Goal: Transaction & Acquisition: Subscribe to service/newsletter

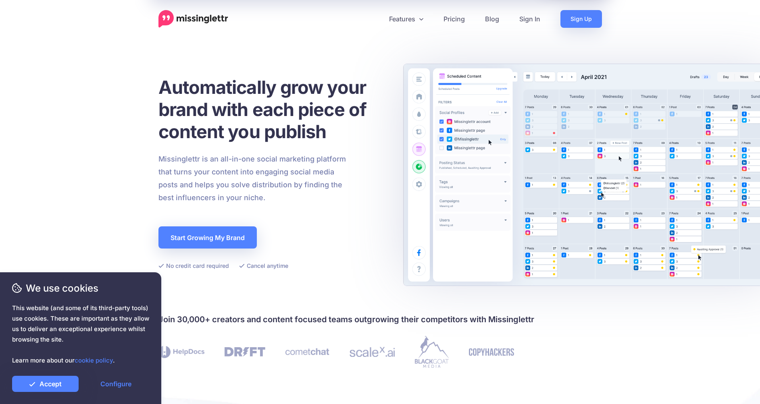
click at [325, 223] on div "Automatically grow your brand with each piece of content you publish Missinglet…" at bounding box center [272, 173] width 228 height 195
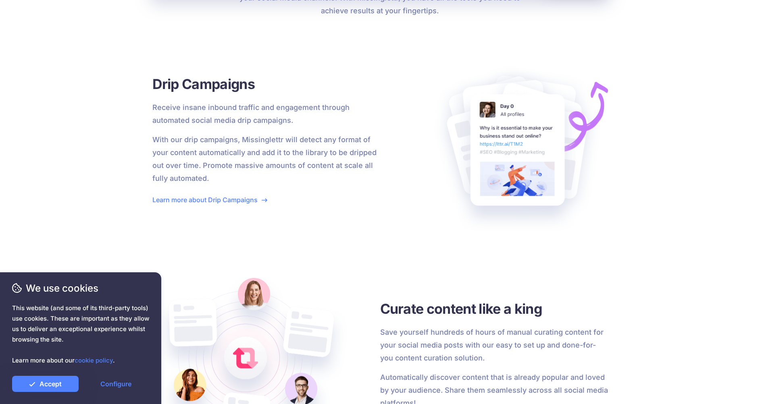
scroll to position [886, 0]
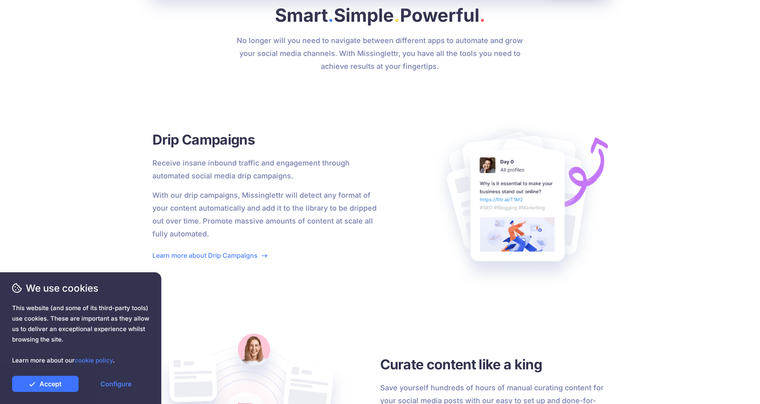
click at [61, 385] on link "Accept" at bounding box center [45, 384] width 67 height 16
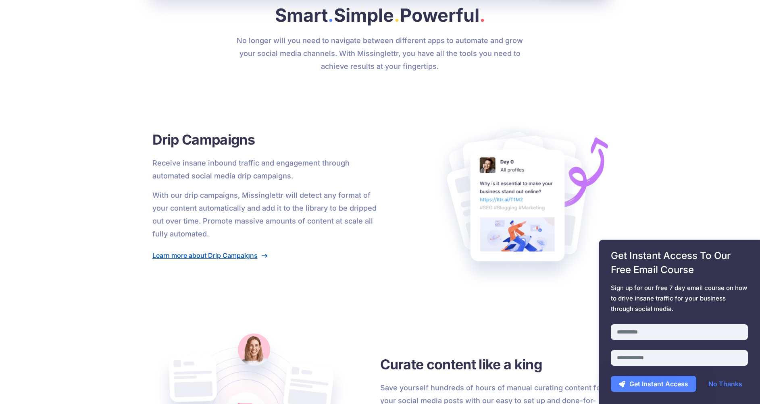
click at [237, 258] on link "Learn more about Drip Campaigns" at bounding box center [209, 256] width 115 height 8
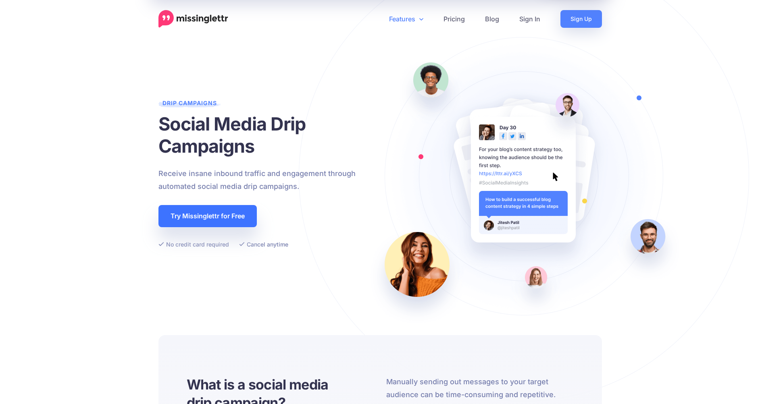
click at [221, 219] on link "Try Missinglettr for Free" at bounding box center [207, 216] width 98 height 22
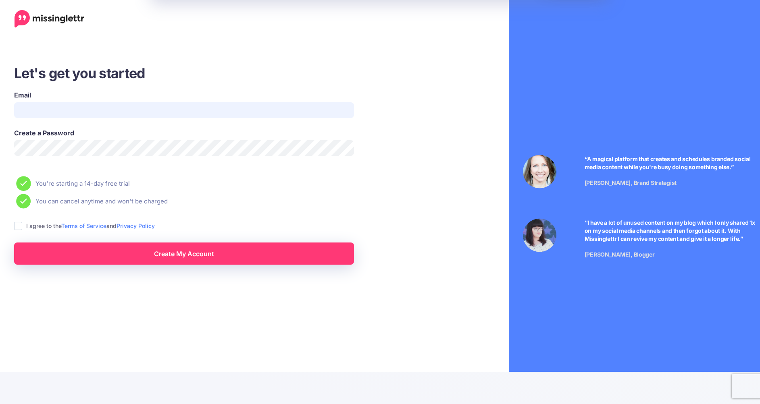
click at [118, 110] on input "Email" at bounding box center [184, 110] width 340 height 16
type input "**********"
click at [23, 226] on div "I agree to the Terms of Service and Privacy Policy" at bounding box center [219, 225] width 410 height 9
click at [19, 228] on ins at bounding box center [18, 226] width 8 height 8
click at [84, 263] on link "Create My Account" at bounding box center [184, 254] width 340 height 22
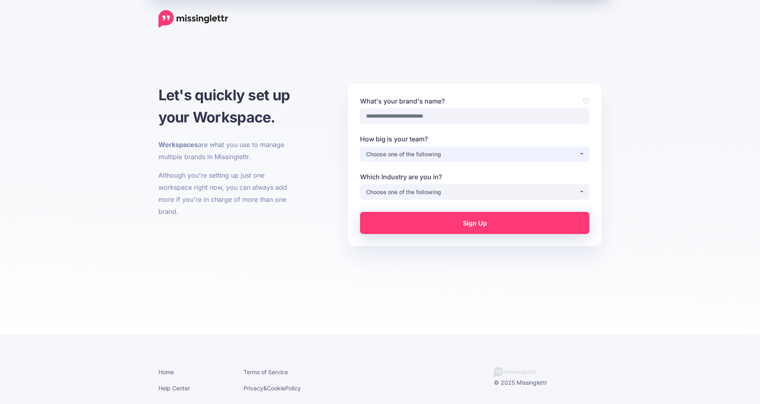
click at [427, 157] on div "Choose one of the following" at bounding box center [472, 155] width 213 height 10
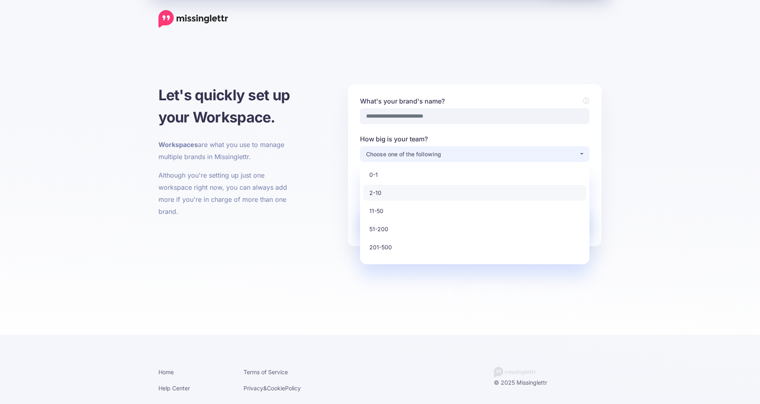
click at [409, 191] on link "2-10" at bounding box center [474, 193] width 223 height 16
select select "*"
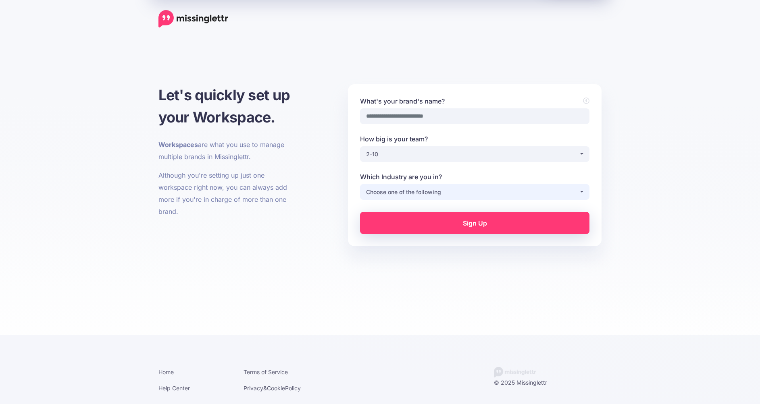
click at [419, 193] on div "Choose one of the following" at bounding box center [472, 192] width 213 height 10
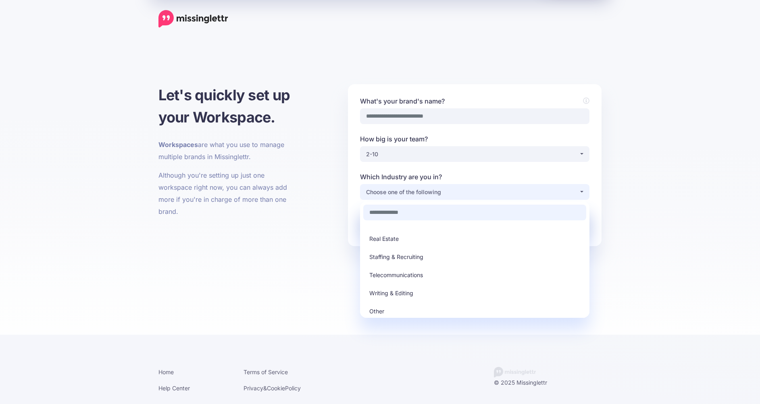
scroll to position [230, 0]
click at [398, 308] on link "Other" at bounding box center [474, 311] width 223 height 16
select select "*****"
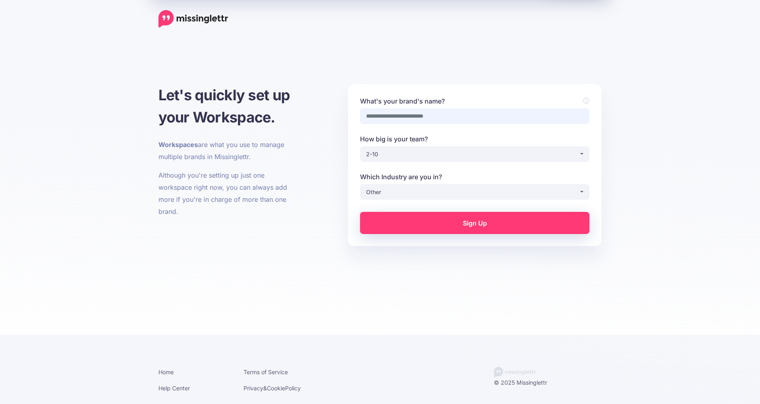
click at [410, 121] on input "What's your brand's name?" at bounding box center [474, 116] width 229 height 16
type input "**********"
click at [397, 217] on link "Sign Up" at bounding box center [474, 223] width 229 height 22
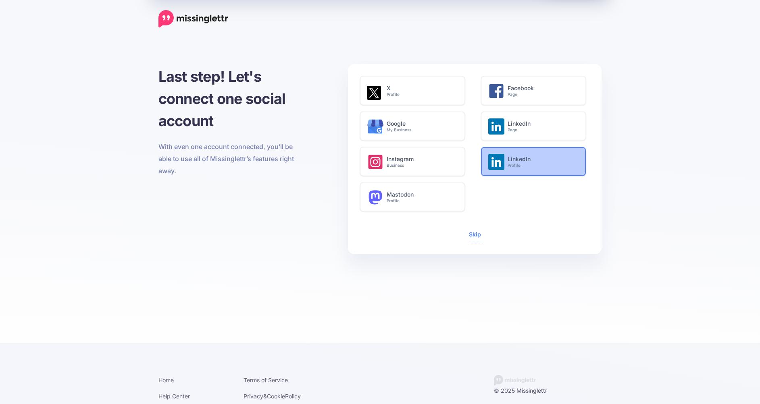
click at [520, 167] on small "Profile" at bounding box center [542, 165] width 69 height 5
click at [472, 234] on link "Skip" at bounding box center [475, 234] width 12 height 7
click at [472, 236] on link "Skip" at bounding box center [475, 234] width 12 height 7
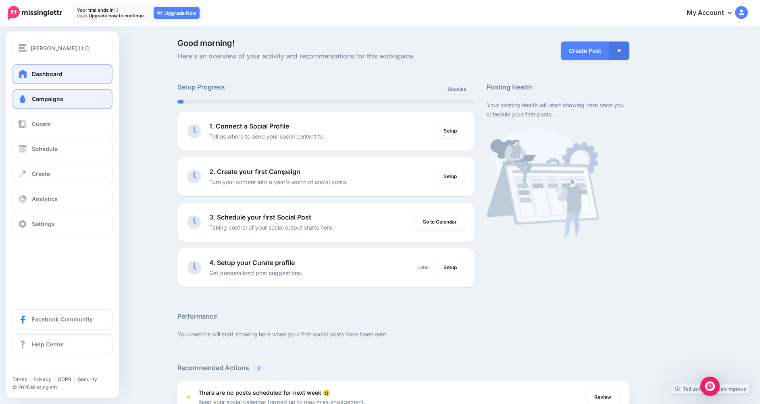
click at [27, 100] on span at bounding box center [22, 99] width 10 height 8
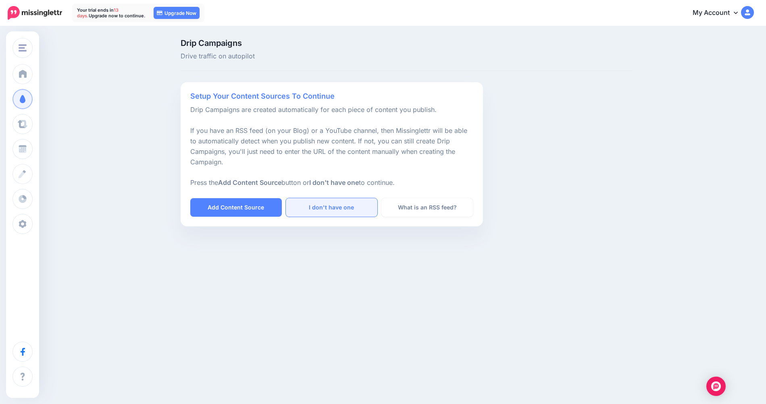
click at [322, 207] on link "I don't have one" at bounding box center [332, 207] width 92 height 19
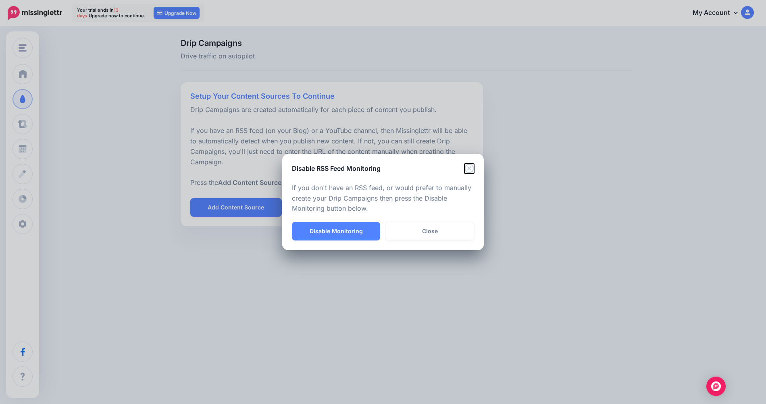
click at [468, 171] on icon "Close" at bounding box center [469, 169] width 10 height 10
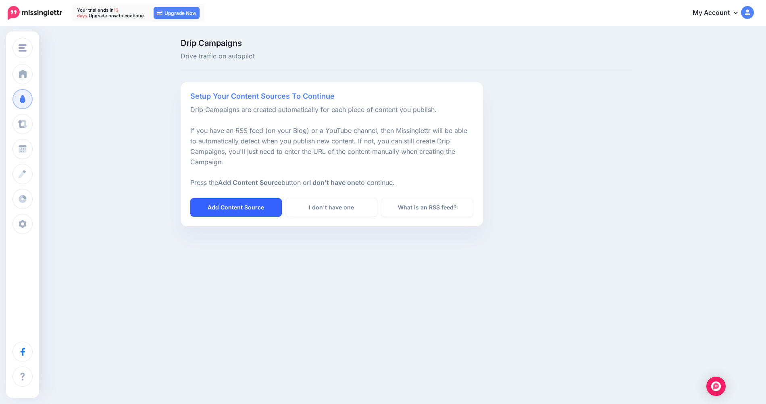
click at [229, 212] on link "Add Content Source" at bounding box center [236, 207] width 92 height 19
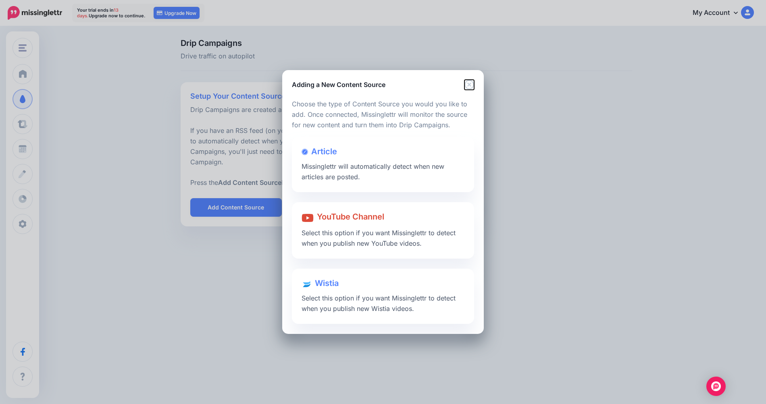
click at [467, 85] on icon "Close" at bounding box center [469, 85] width 10 height 10
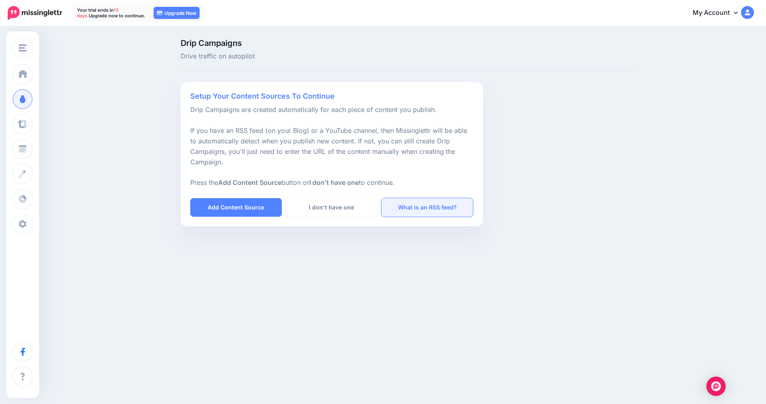
click at [418, 206] on link "What is an RSS feed?" at bounding box center [427, 207] width 92 height 19
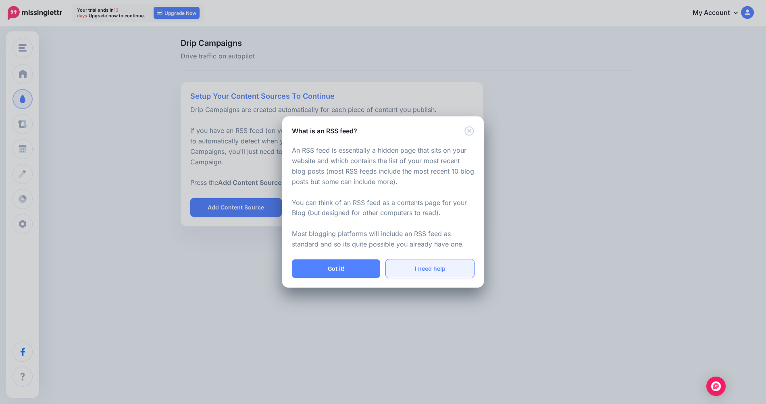
click at [418, 272] on link "I need help" at bounding box center [430, 269] width 88 height 19
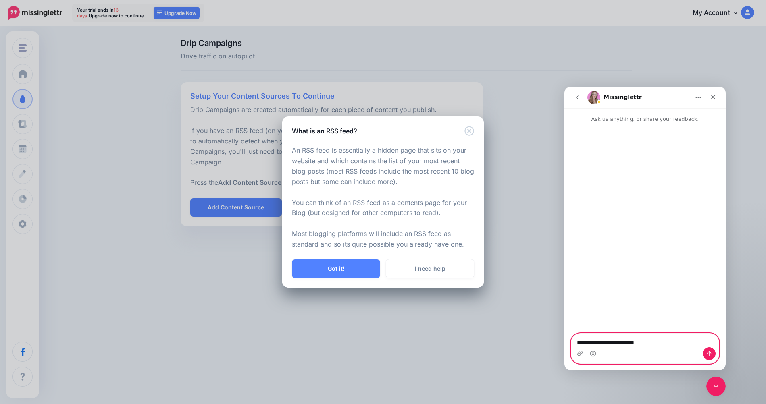
type textarea "**********"
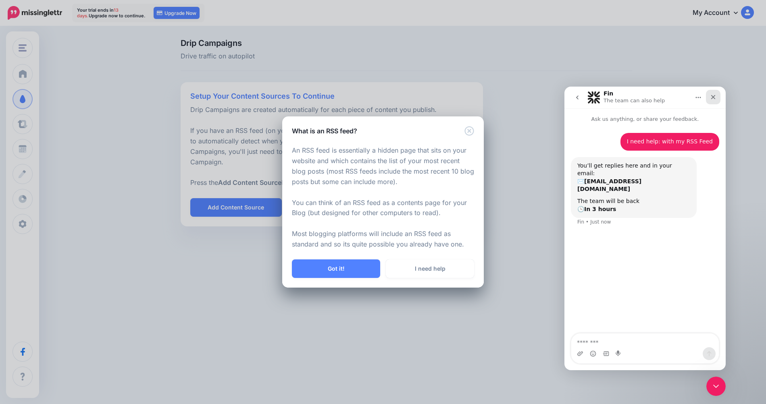
click at [708, 98] on div "Close" at bounding box center [713, 97] width 15 height 15
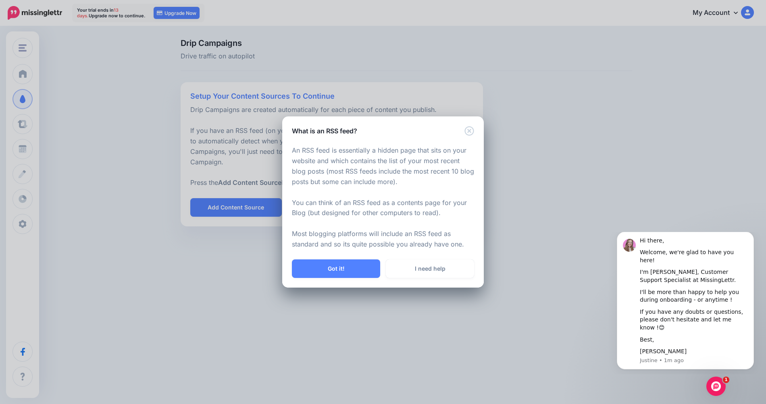
click at [756, 239] on body "Hi there, Welcome, we're glad to have you here! I'm Justine, Customer Support S…" at bounding box center [685, 303] width 155 height 136
click at [751, 239] on button "Dismiss notification" at bounding box center [751, 234] width 10 height 10
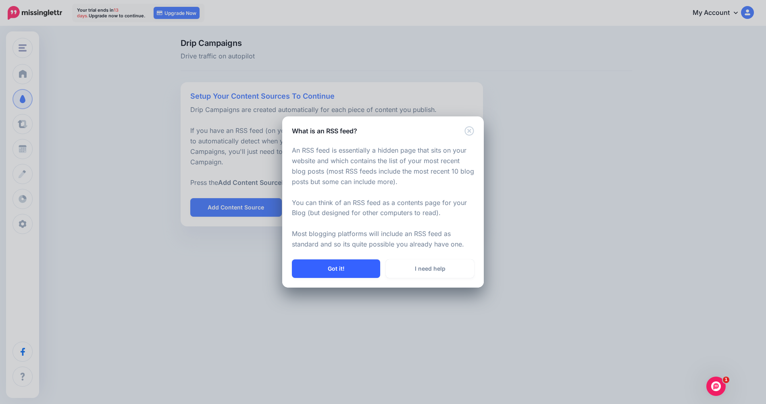
click at [340, 273] on button "Got it!" at bounding box center [336, 269] width 88 height 19
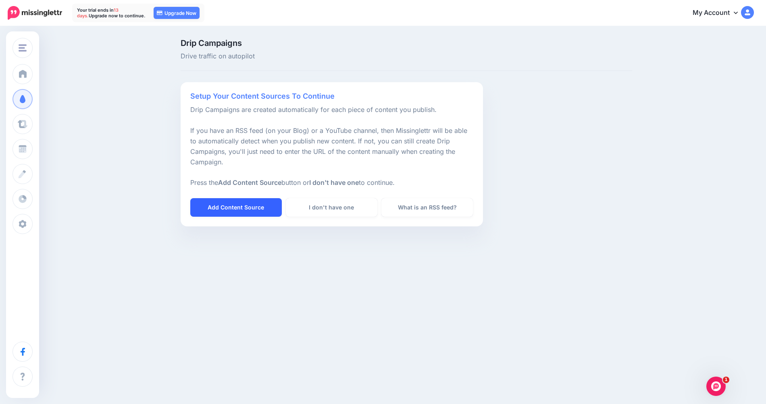
click at [239, 211] on link "Add Content Source" at bounding box center [236, 207] width 92 height 19
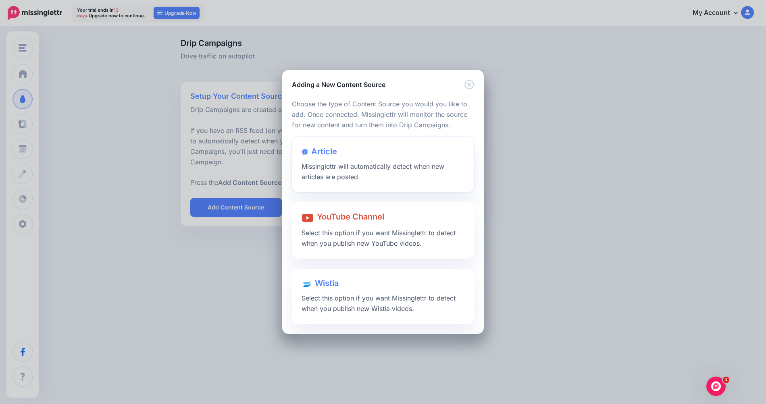
click at [382, 163] on span "Missinglettr will automatically detect when new articles are posted." at bounding box center [373, 171] width 143 height 19
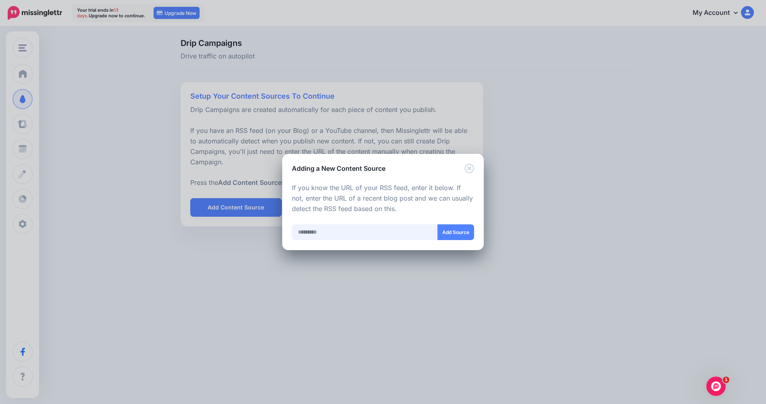
click at [357, 230] on input "text" at bounding box center [365, 233] width 146 height 16
paste input "**********"
type input "**********"
click at [448, 229] on button "Add Source" at bounding box center [455, 233] width 37 height 16
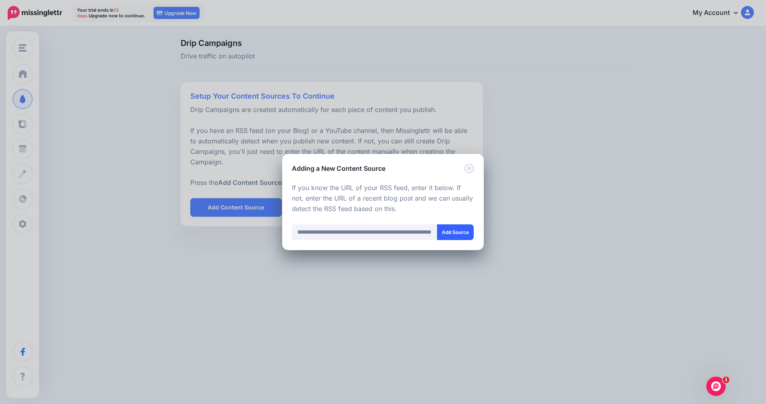
scroll to position [0, 0]
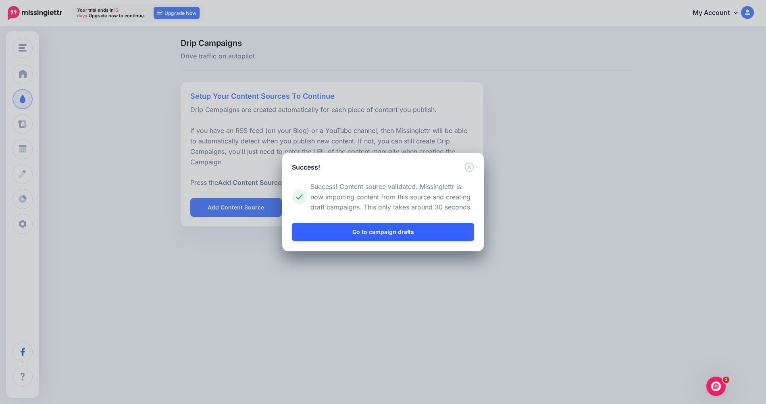
click at [355, 234] on link "Go to campaign drafts" at bounding box center [383, 232] width 182 height 19
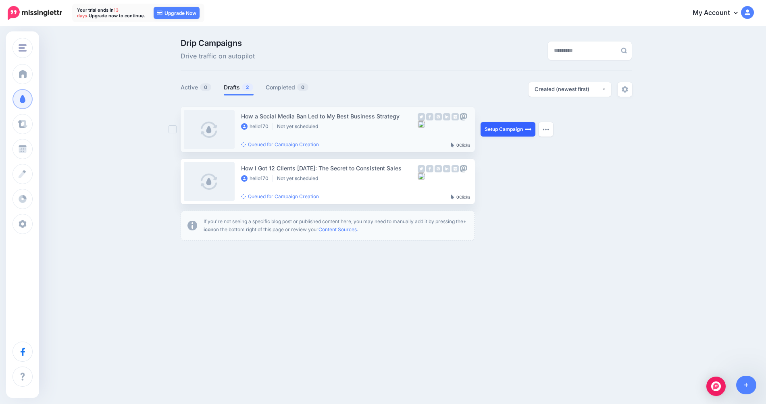
click at [512, 128] on link "Setup Campaign" at bounding box center [508, 129] width 55 height 15
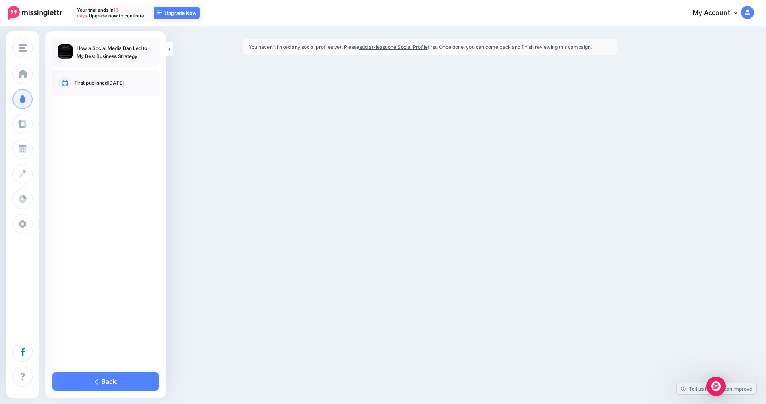
click at [393, 48] on link "add at-least one Social Profile" at bounding box center [393, 47] width 69 height 6
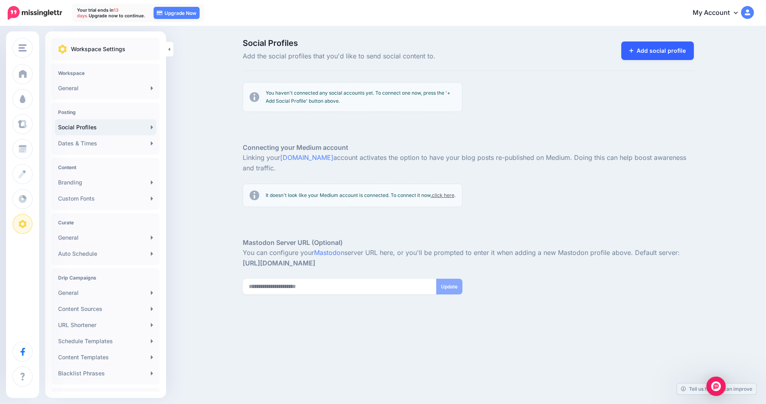
click at [646, 54] on link "Add social profile" at bounding box center [657, 51] width 73 height 19
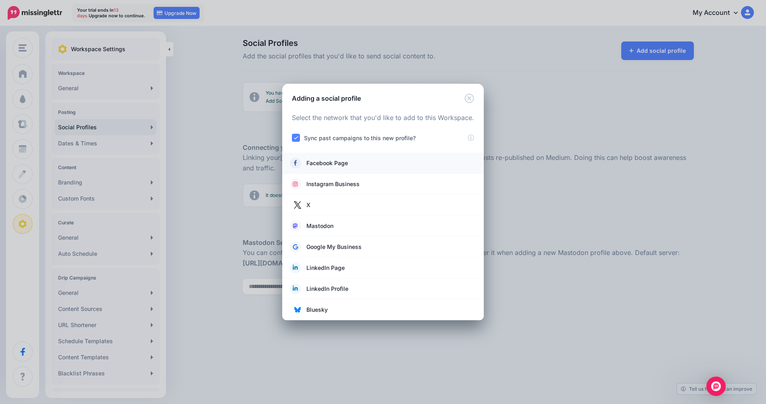
click at [320, 162] on span "Facebook Page" at bounding box center [327, 163] width 42 height 10
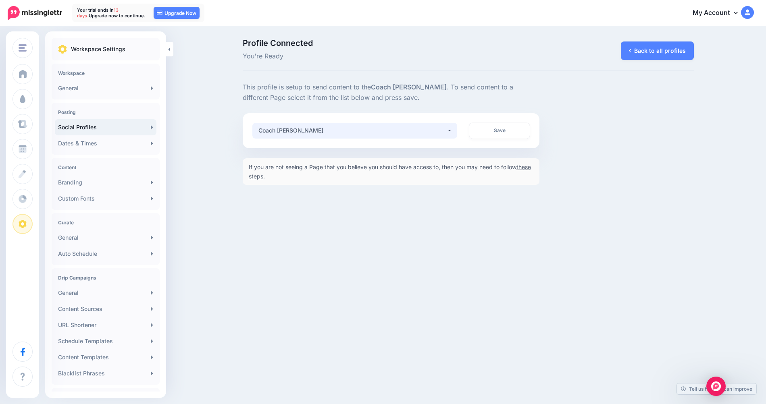
click at [354, 132] on div "Coach [PERSON_NAME]" at bounding box center [352, 131] width 188 height 10
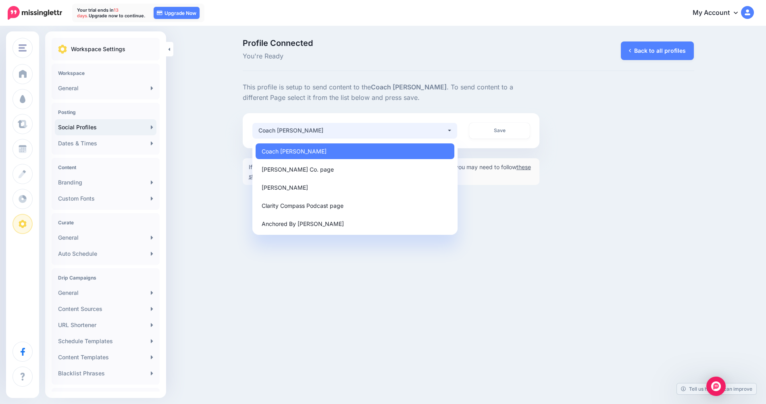
click at [354, 132] on div "Coach [PERSON_NAME]" at bounding box center [352, 131] width 188 height 10
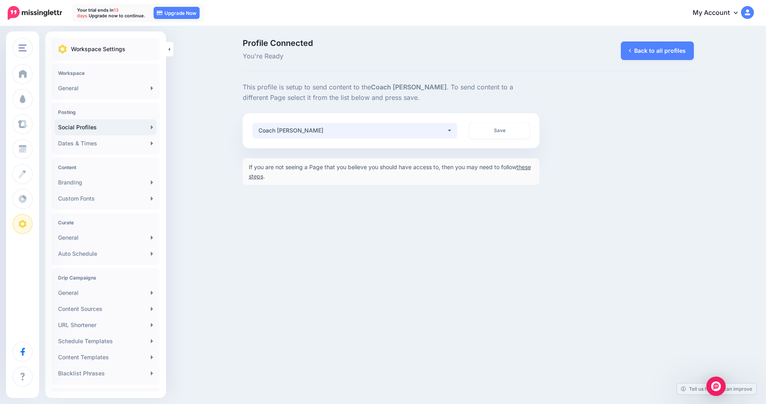
click at [325, 129] on div "Coach Lisbeth Graham page" at bounding box center [352, 131] width 188 height 10
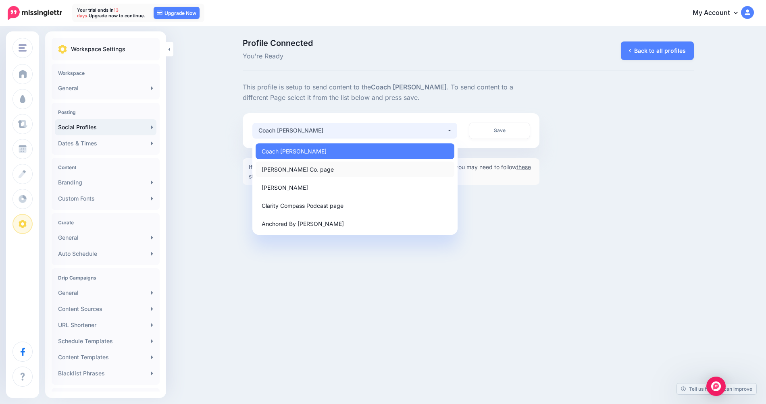
click at [316, 168] on span "[PERSON_NAME] Co. page" at bounding box center [298, 169] width 72 height 10
select select "**********"
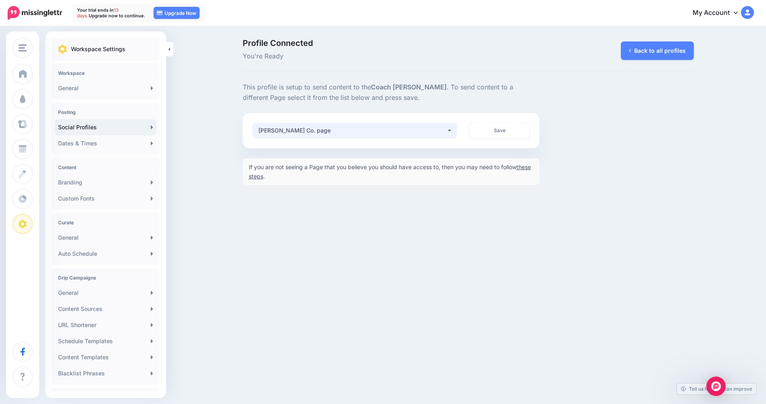
click at [347, 131] on div "[PERSON_NAME] Co. page" at bounding box center [352, 131] width 188 height 10
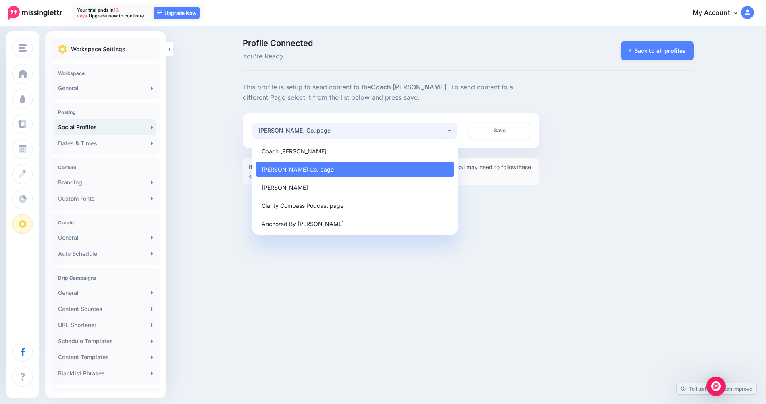
click at [346, 131] on div "[PERSON_NAME] Co. page" at bounding box center [352, 131] width 188 height 10
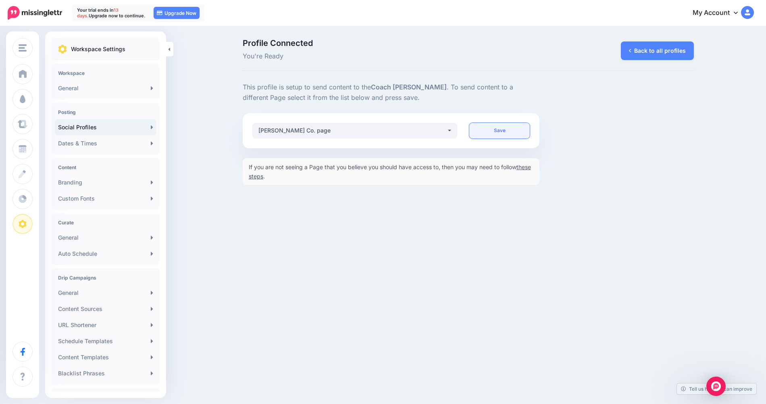
click at [474, 132] on link "Save" at bounding box center [499, 131] width 60 height 16
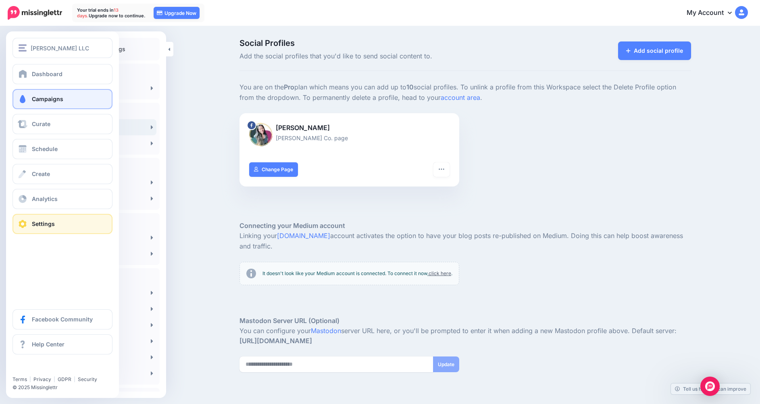
click at [35, 94] on link "Campaigns" at bounding box center [62, 99] width 100 height 20
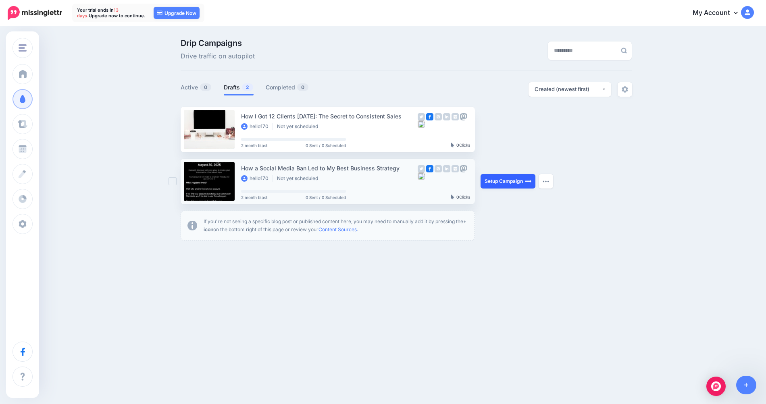
click at [505, 178] on link "Setup Campaign" at bounding box center [508, 181] width 55 height 15
click at [492, 181] on link "Setup Campaign" at bounding box center [508, 181] width 55 height 15
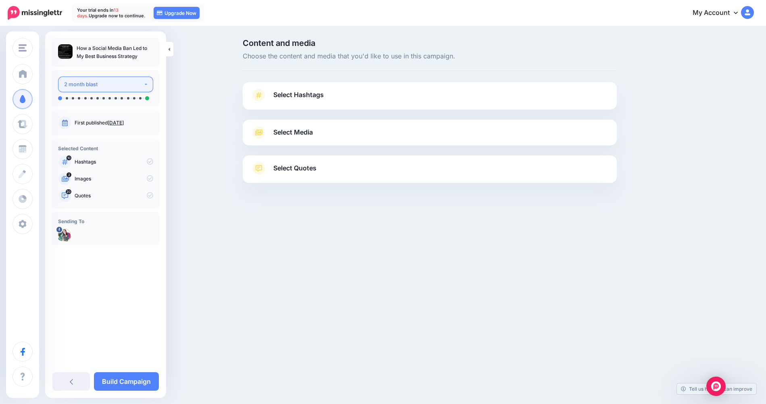
click at [144, 87] on button "2 month blast" at bounding box center [105, 85] width 95 height 16
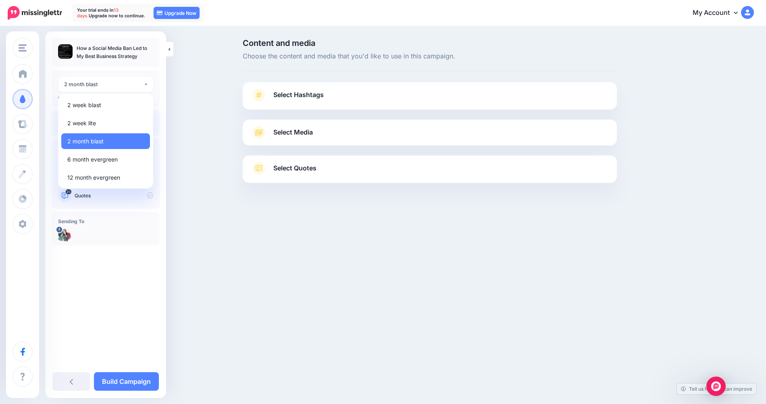
click at [197, 97] on div "Content and media Choose the content and media that you'd like to use in this c…" at bounding box center [383, 131] width 766 height 208
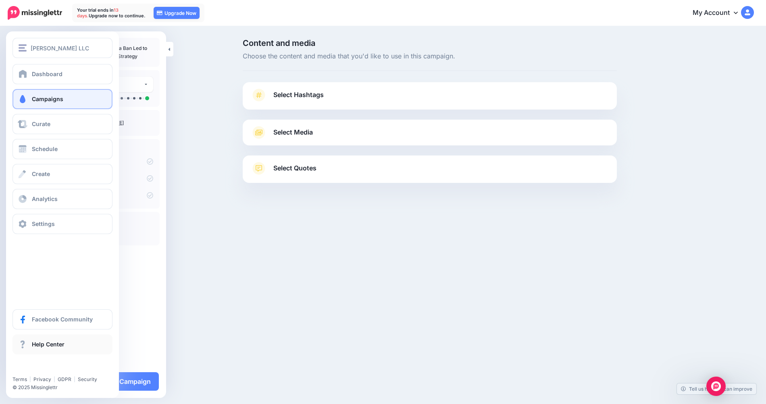
click at [61, 349] on link "Help Center" at bounding box center [62, 345] width 100 height 20
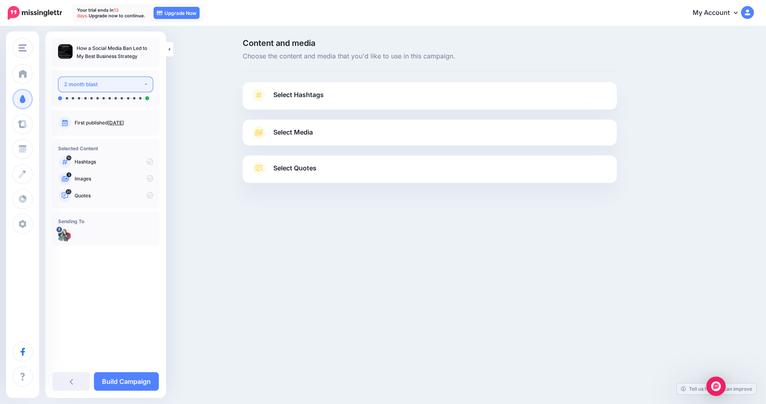
click at [98, 85] on div "2 month blast" at bounding box center [103, 84] width 79 height 9
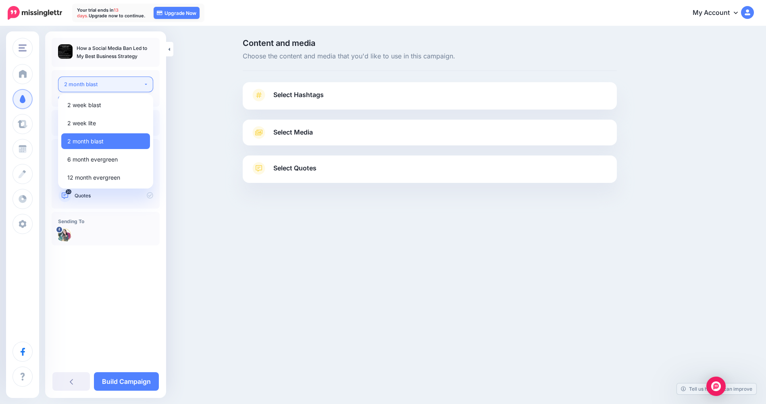
click at [98, 85] on div "2 month blast" at bounding box center [103, 84] width 79 height 9
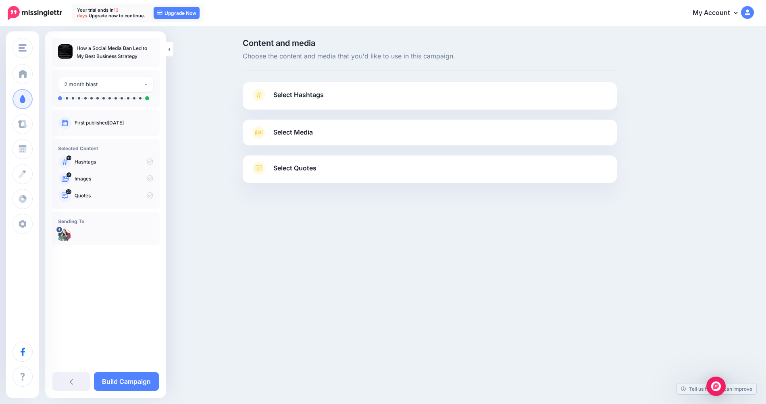
click at [149, 163] on icon at bounding box center [150, 161] width 6 height 6
click at [104, 87] on div "2 month blast" at bounding box center [103, 84] width 79 height 9
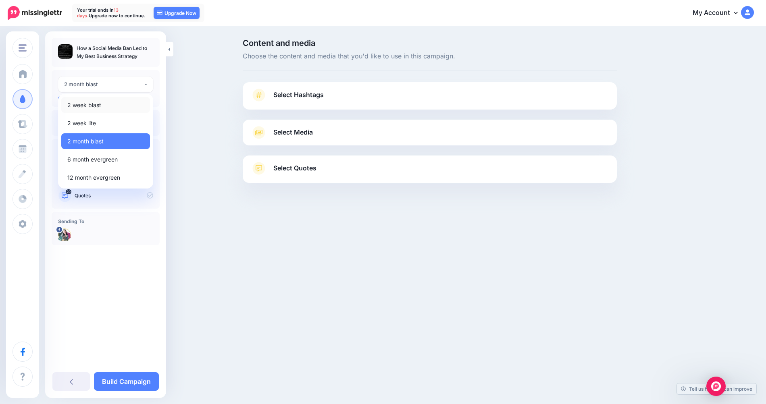
click at [106, 107] on link "2 week blast" at bounding box center [105, 105] width 89 height 16
select select "******"
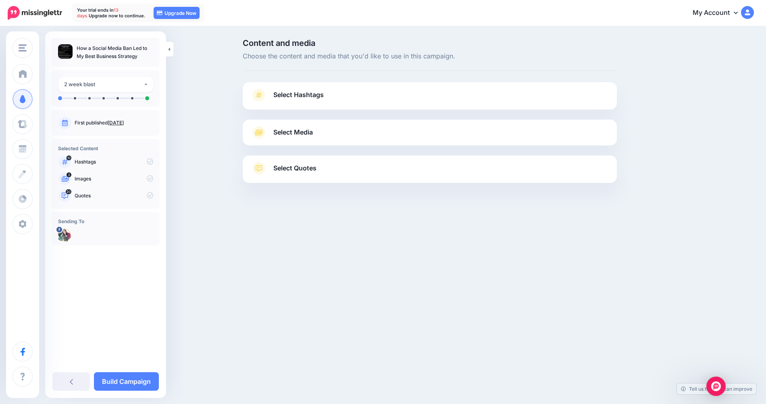
click at [300, 89] on link "Select Hashtags" at bounding box center [430, 99] width 358 height 21
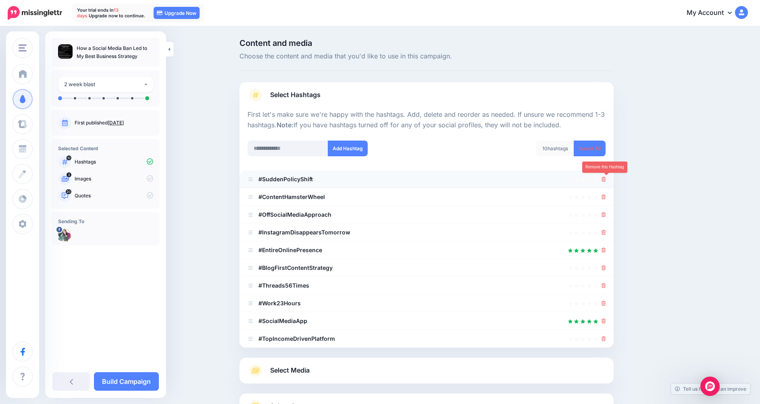
click at [605, 179] on icon at bounding box center [603, 179] width 4 height 5
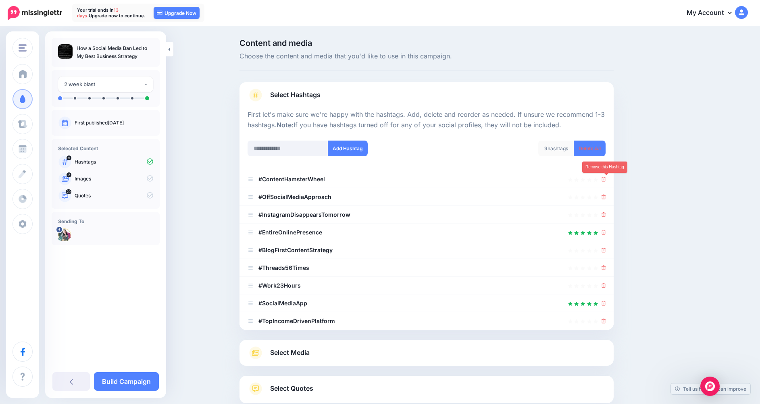
click at [605, 179] on icon at bounding box center [603, 179] width 4 height 5
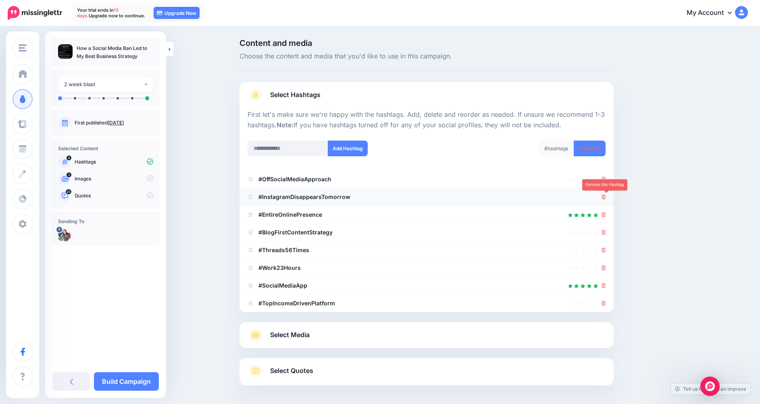
click at [606, 198] on icon at bounding box center [603, 197] width 4 height 5
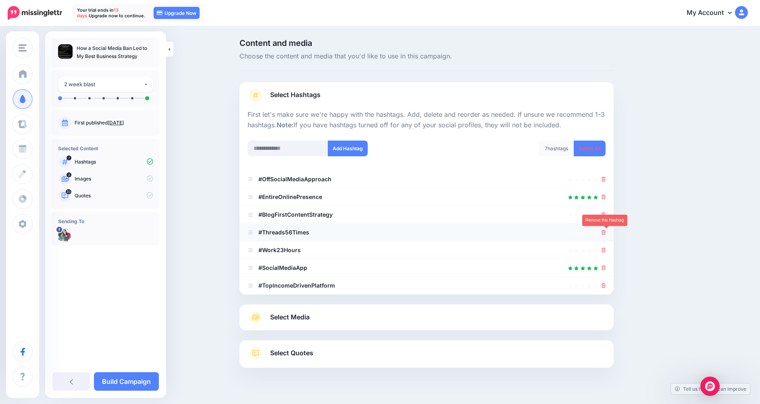
click at [606, 233] on icon at bounding box center [603, 232] width 4 height 5
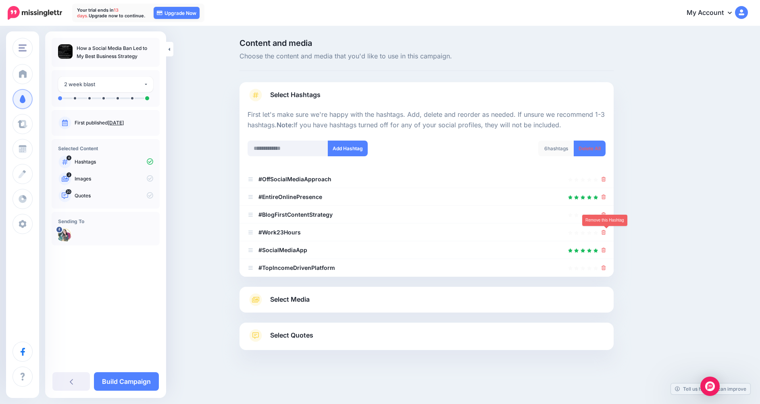
click at [606, 233] on icon at bounding box center [603, 232] width 4 height 5
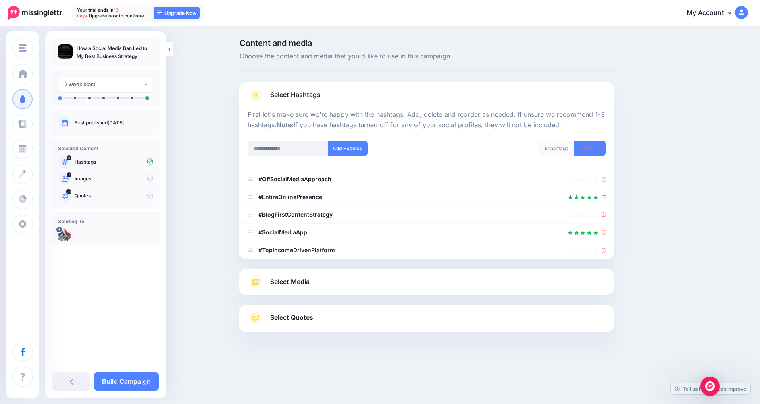
click at [582, 284] on link "Select Media" at bounding box center [427, 282] width 358 height 13
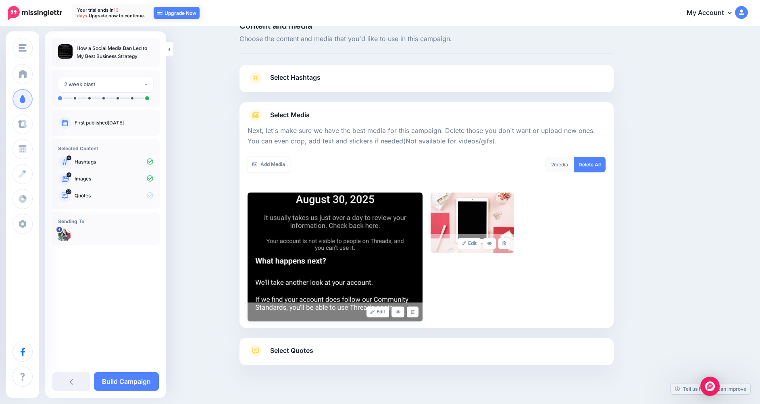
scroll to position [42, 0]
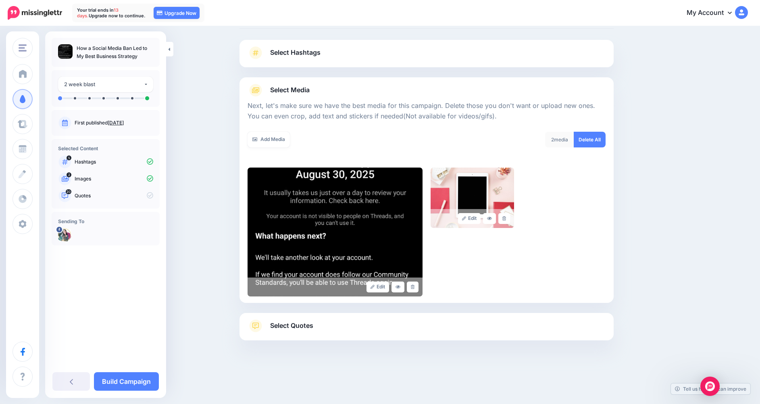
click at [313, 330] on span "Select Quotes" at bounding box center [291, 325] width 43 height 11
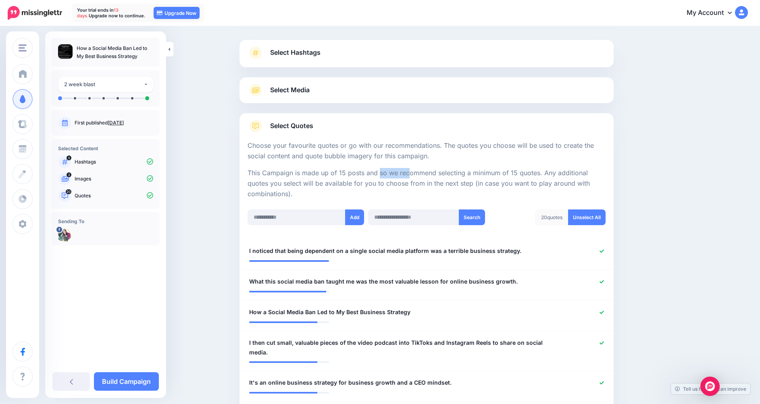
drag, startPoint x: 341, startPoint y: 172, endPoint x: 367, endPoint y: 172, distance: 26.6
click at [367, 172] on p "This Campaign is made up of 15 posts and so we recommend selecting a minimum of…" at bounding box center [427, 183] width 358 height 31
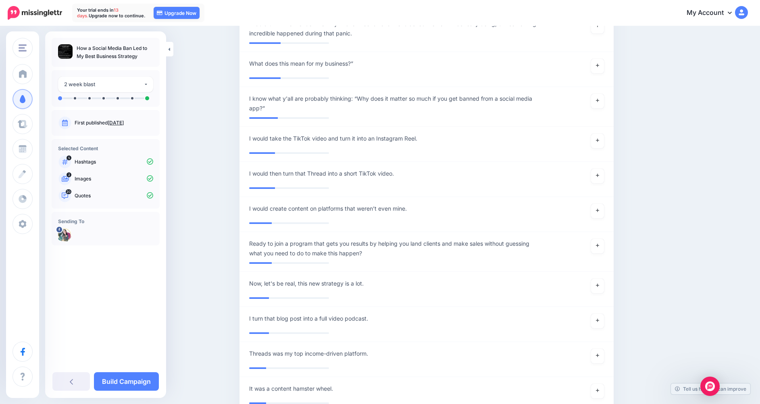
scroll to position [1218, 0]
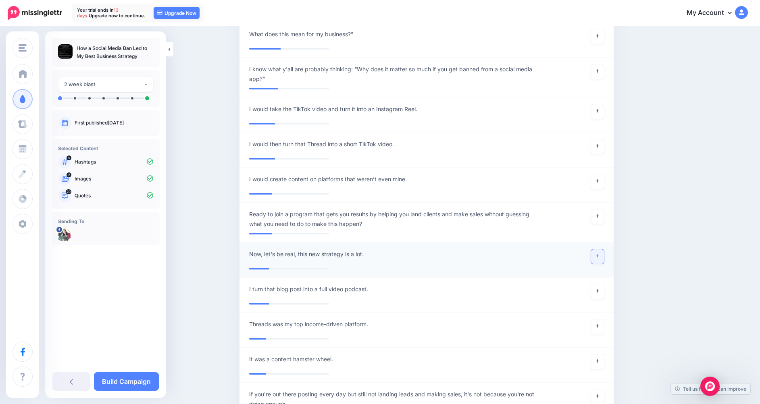
click at [599, 257] on icon at bounding box center [597, 256] width 3 height 4
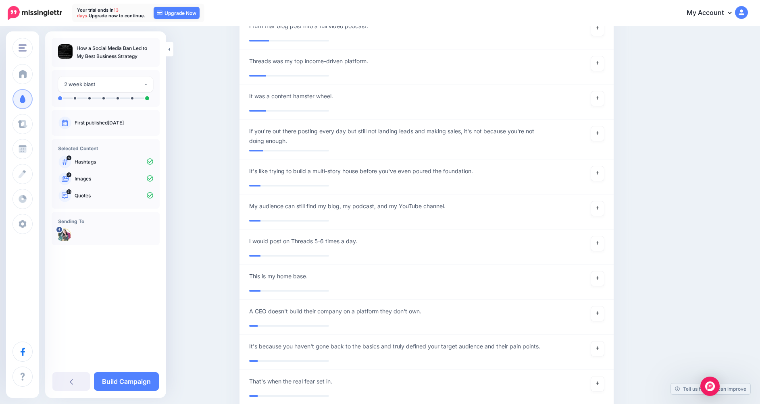
scroll to position [1442, 0]
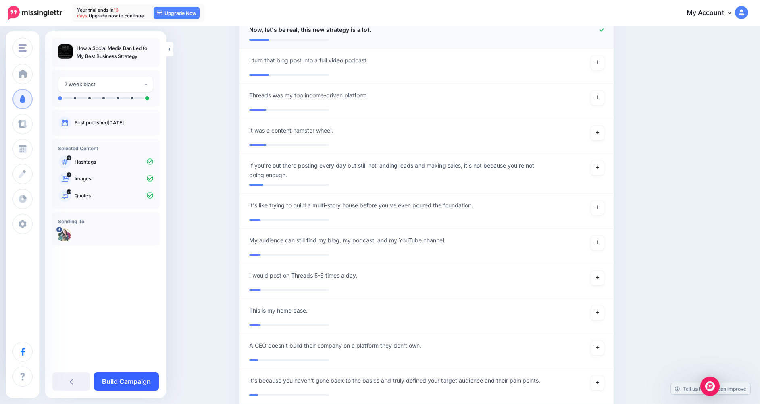
click at [119, 383] on link "Build Campaign" at bounding box center [126, 381] width 65 height 19
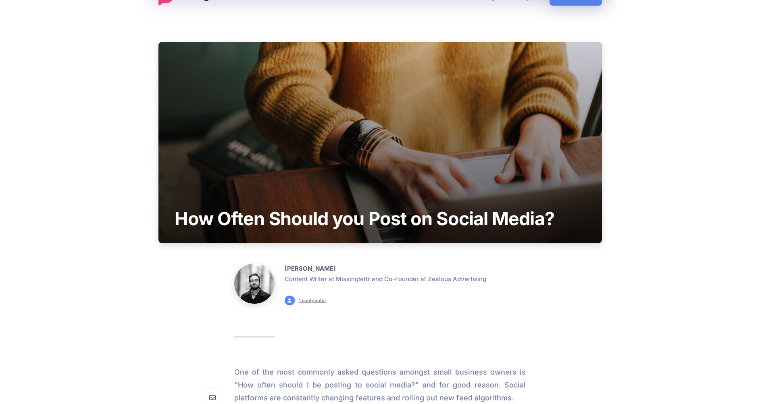
scroll to position [199, 0]
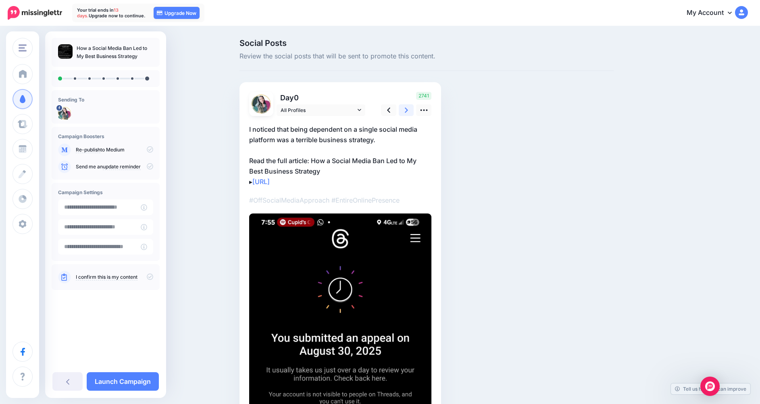
click at [408, 111] on icon at bounding box center [406, 110] width 3 height 8
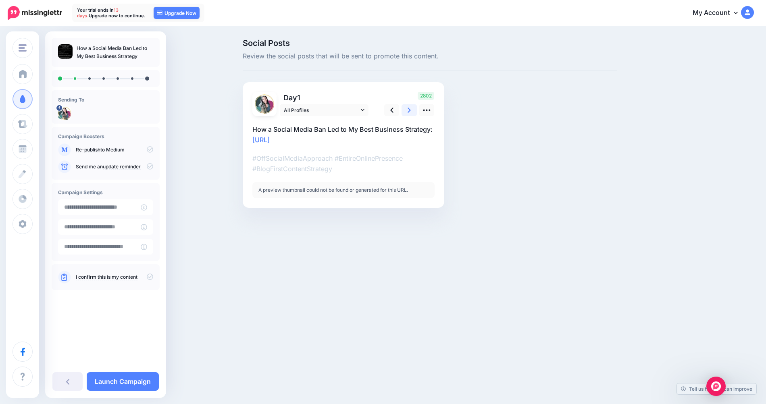
click at [408, 111] on icon at bounding box center [409, 110] width 3 height 8
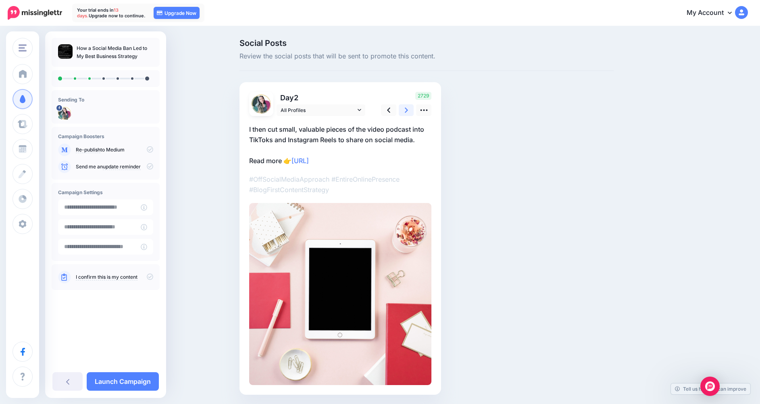
click at [408, 111] on icon at bounding box center [406, 110] width 3 height 8
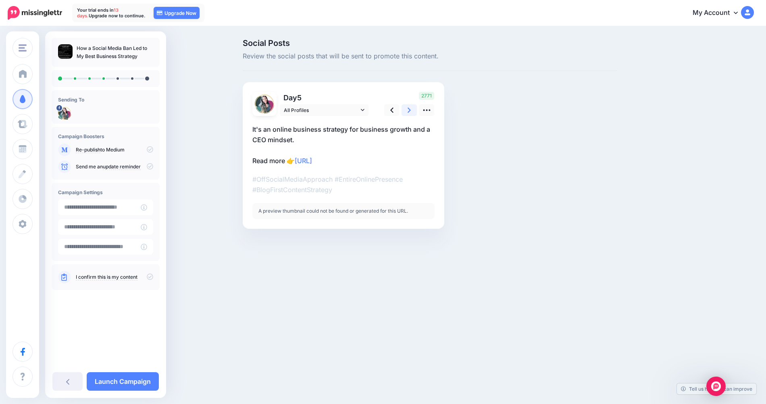
click at [408, 111] on icon at bounding box center [409, 110] width 3 height 8
click at [394, 111] on link at bounding box center [391, 110] width 15 height 12
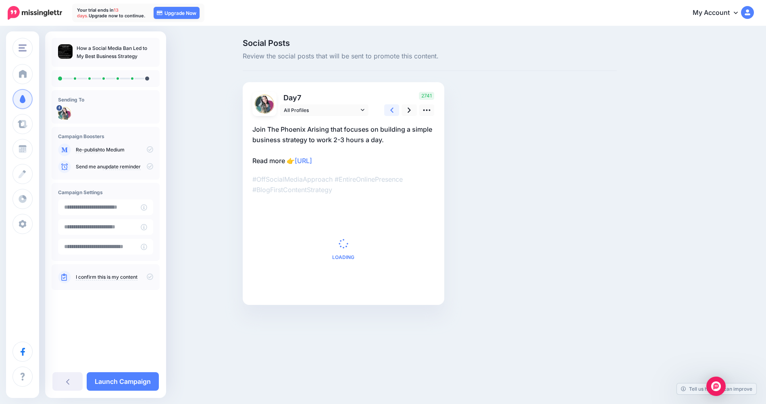
click at [394, 111] on link at bounding box center [391, 110] width 15 height 12
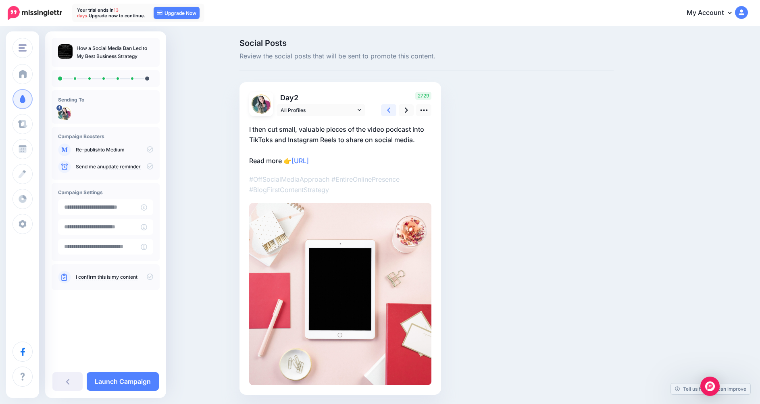
click at [394, 111] on link at bounding box center [388, 110] width 15 height 12
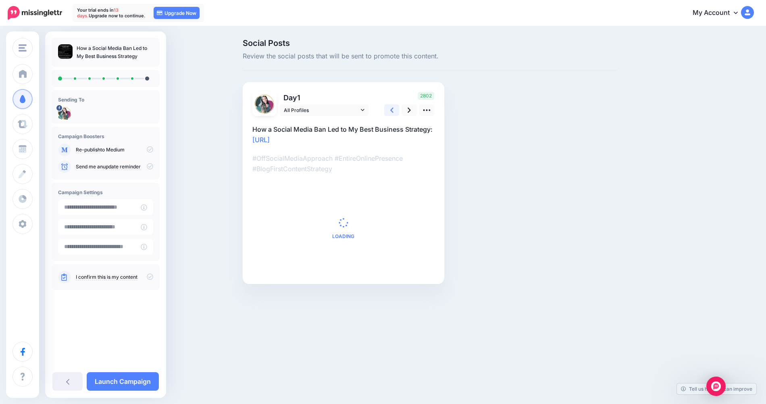
click at [395, 111] on link at bounding box center [391, 110] width 15 height 12
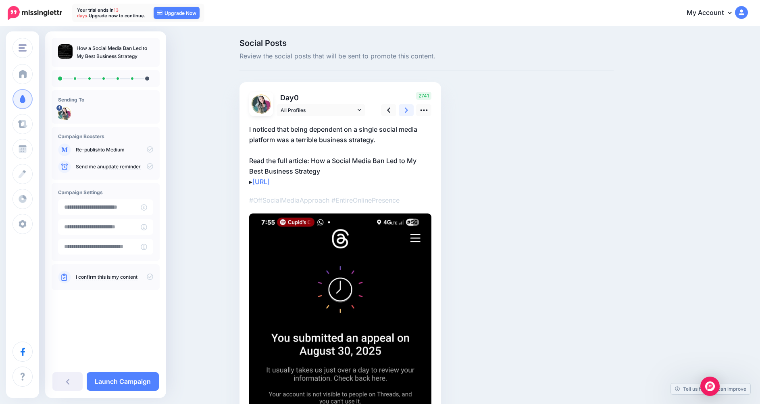
click at [412, 109] on link at bounding box center [406, 110] width 15 height 12
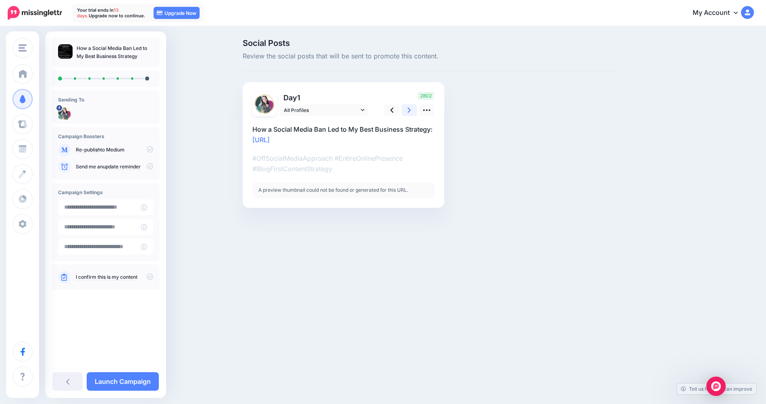
click at [412, 109] on link at bounding box center [409, 110] width 15 height 12
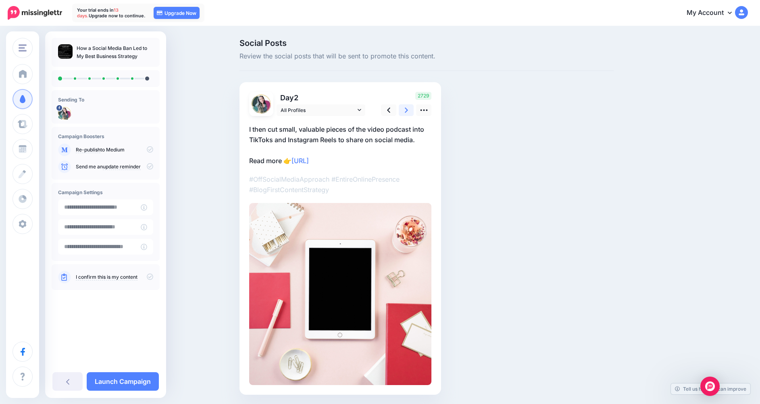
click at [412, 109] on link at bounding box center [406, 110] width 15 height 12
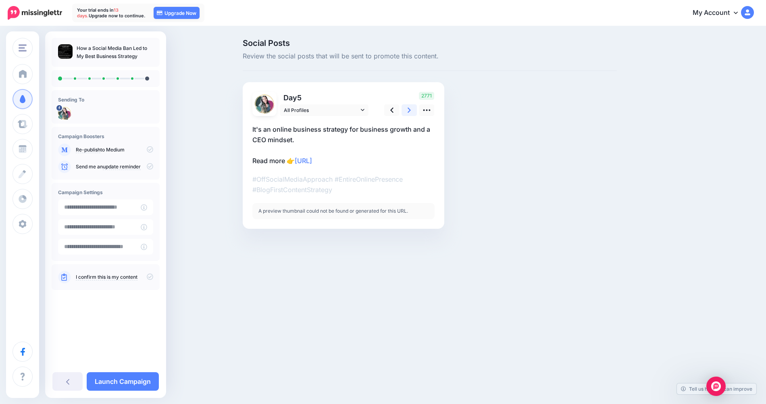
click at [412, 109] on link at bounding box center [409, 110] width 15 height 12
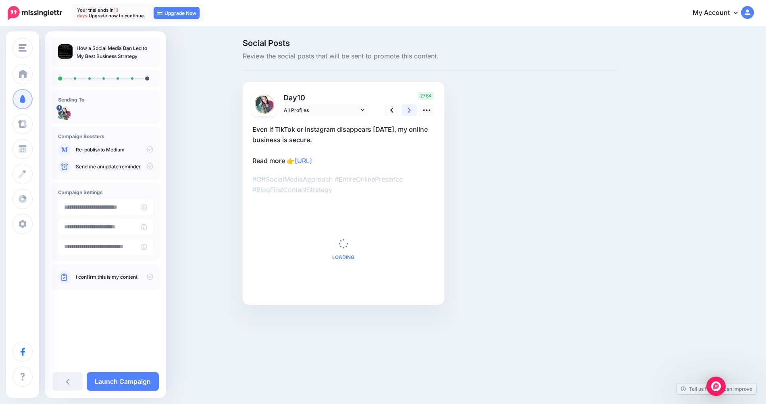
click at [412, 109] on link at bounding box center [409, 110] width 15 height 12
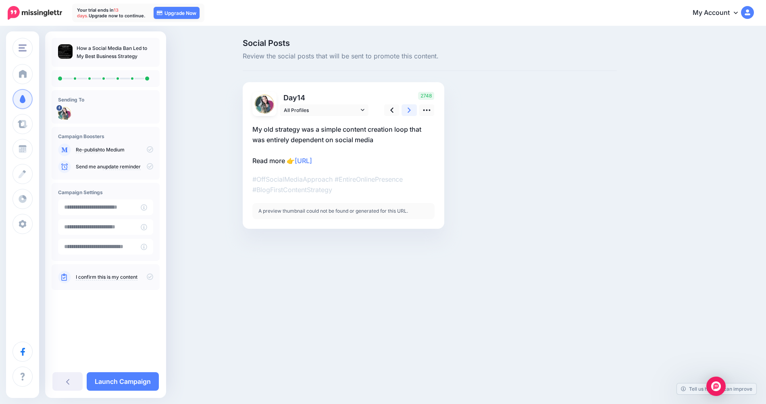
click at [412, 109] on link at bounding box center [409, 110] width 15 height 12
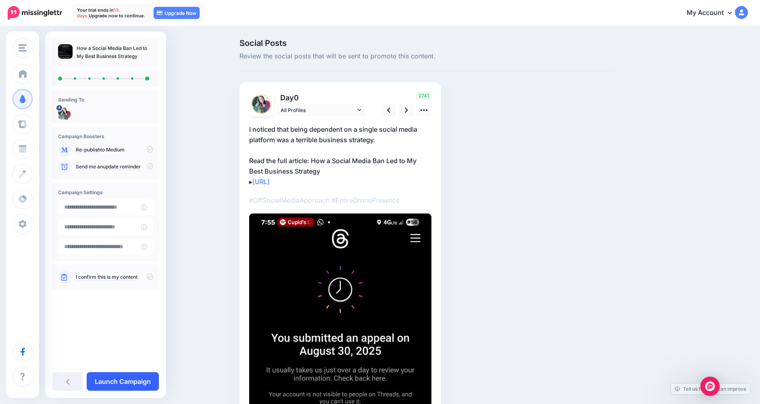
click at [122, 385] on link "Launch Campaign" at bounding box center [123, 381] width 72 height 19
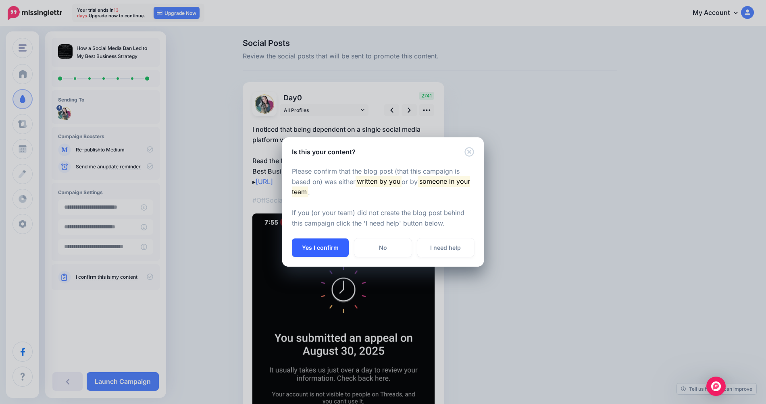
click at [322, 250] on button "Yes I confirm" at bounding box center [320, 248] width 57 height 19
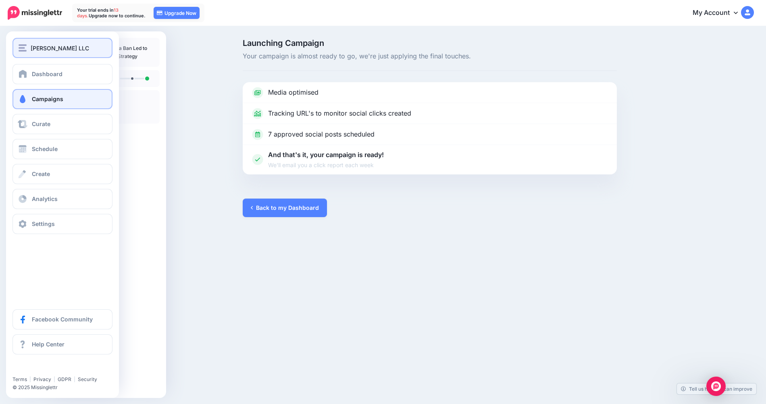
click at [57, 54] on button "[PERSON_NAME] LLC" at bounding box center [62, 48] width 100 height 20
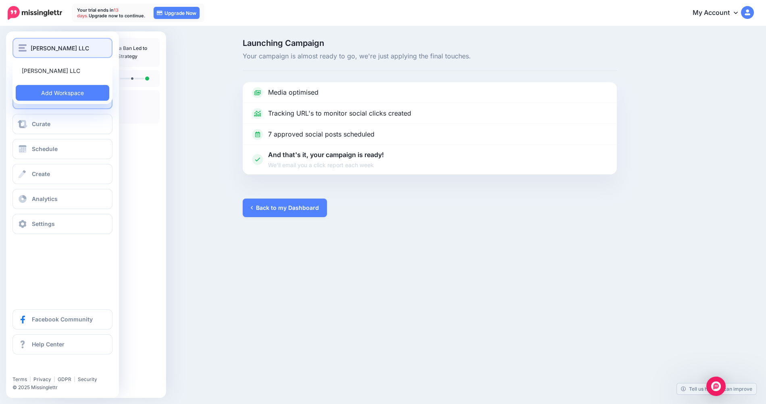
click at [58, 54] on button "[PERSON_NAME] LLC" at bounding box center [62, 48] width 100 height 20
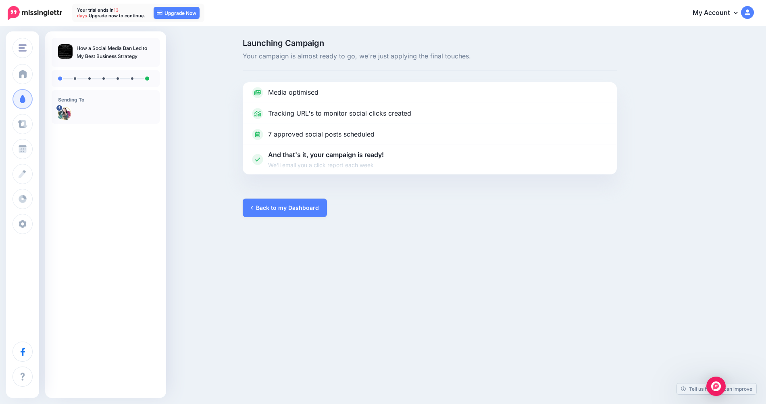
click at [723, 15] on link "My Account" at bounding box center [718, 13] width 69 height 20
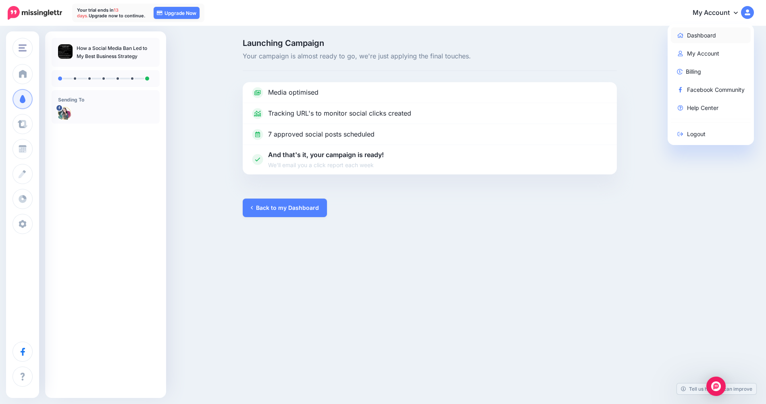
click at [705, 34] on link "Dashboard" at bounding box center [711, 35] width 80 height 16
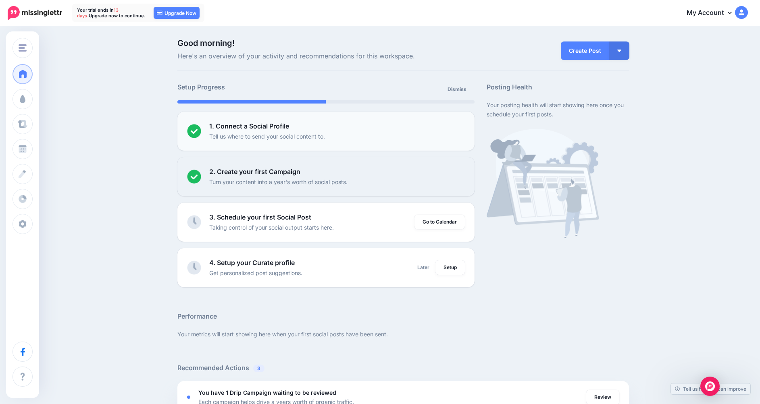
click at [241, 128] on b "1. Connect a Social Profile" at bounding box center [249, 126] width 80 height 8
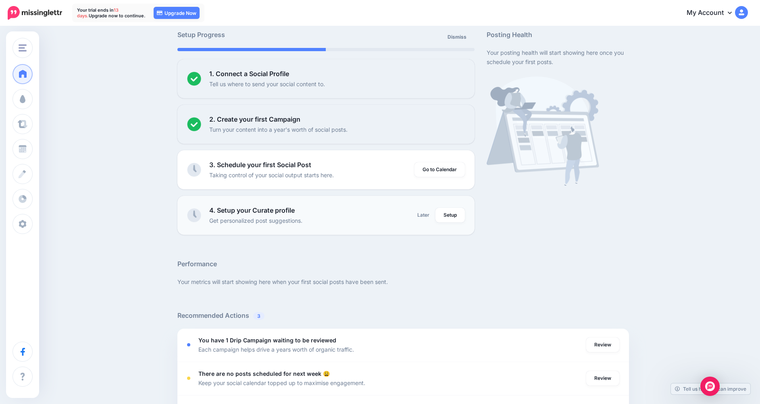
scroll to position [54, 0]
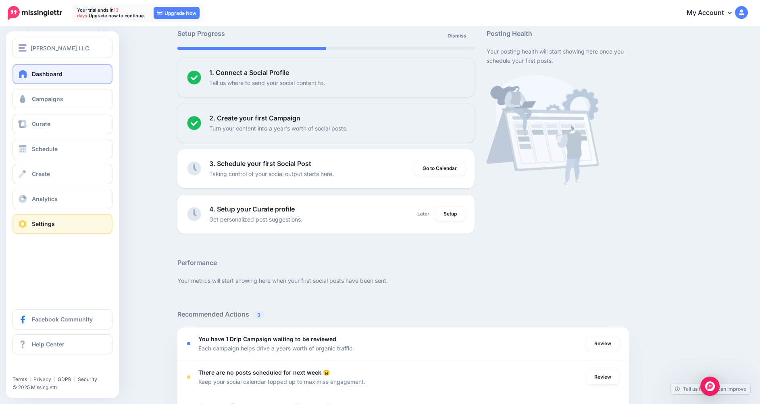
click at [29, 223] on link "Settings" at bounding box center [62, 224] width 100 height 20
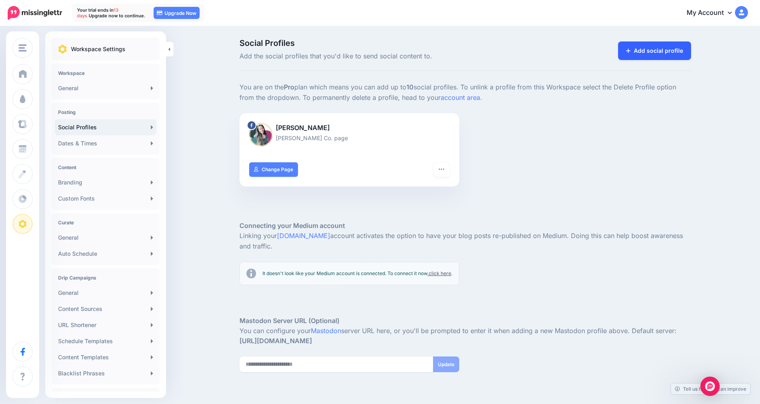
click at [663, 43] on link "Add social profile" at bounding box center [654, 51] width 73 height 19
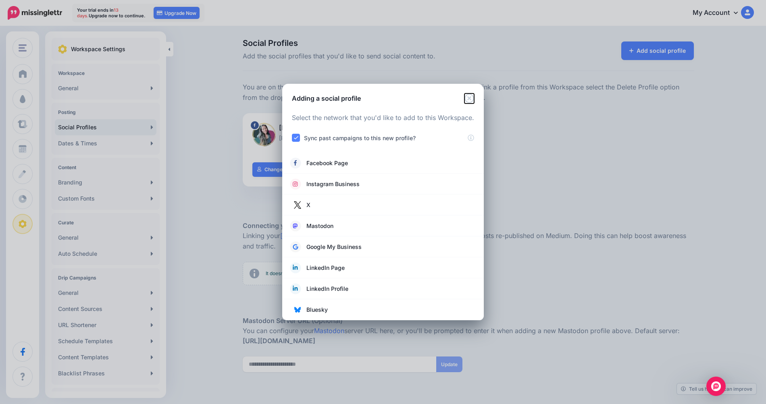
click at [470, 100] on icon "Close" at bounding box center [468, 98] width 9 height 9
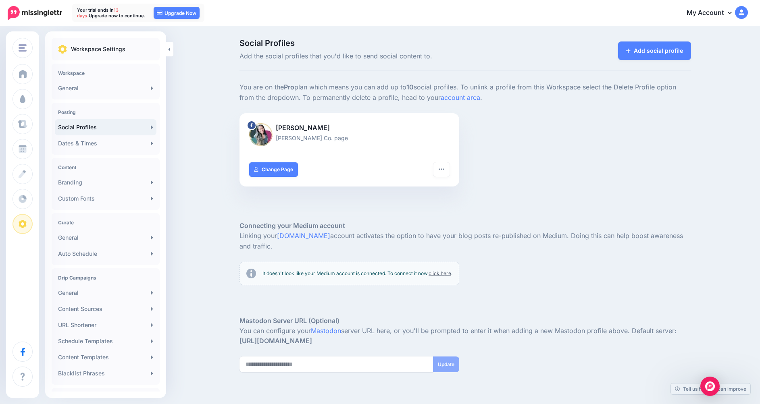
click at [732, 14] on icon at bounding box center [730, 12] width 4 height 6
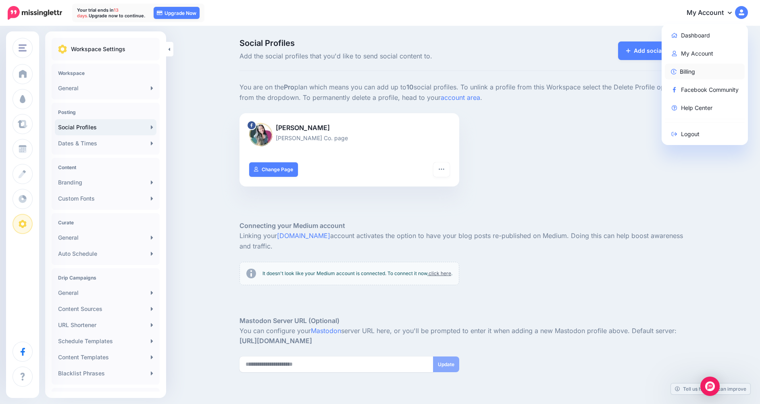
click at [682, 75] on link "Billing" at bounding box center [705, 72] width 80 height 16
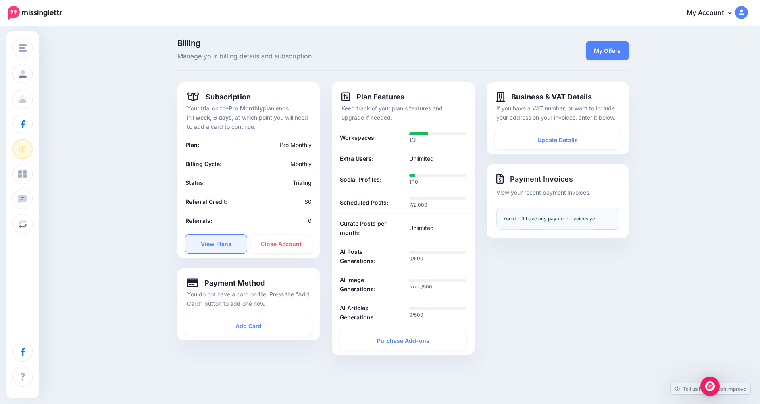
click at [217, 237] on link "View Plans" at bounding box center [215, 244] width 61 height 19
click at [208, 243] on link "View Plans" at bounding box center [215, 244] width 61 height 19
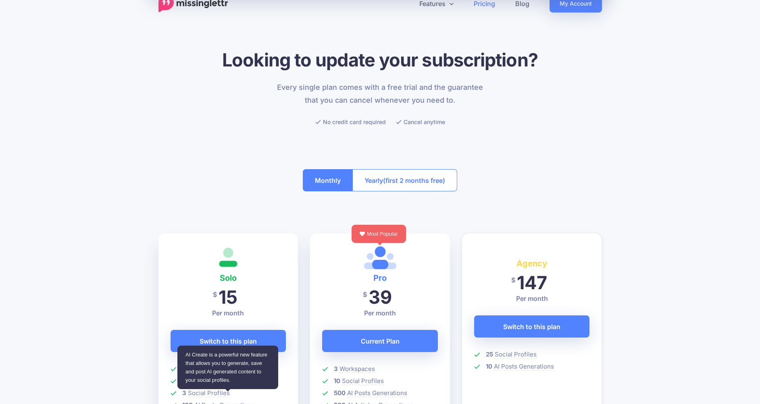
scroll to position [189, 0]
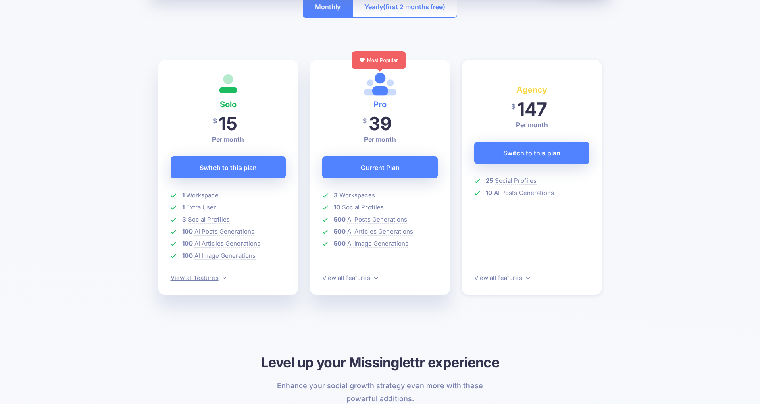
click at [196, 281] on link "View all features" at bounding box center [199, 278] width 56 height 8
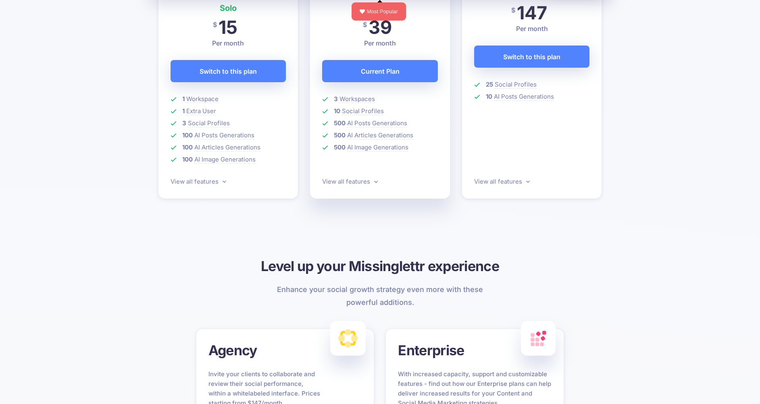
scroll to position [186, 0]
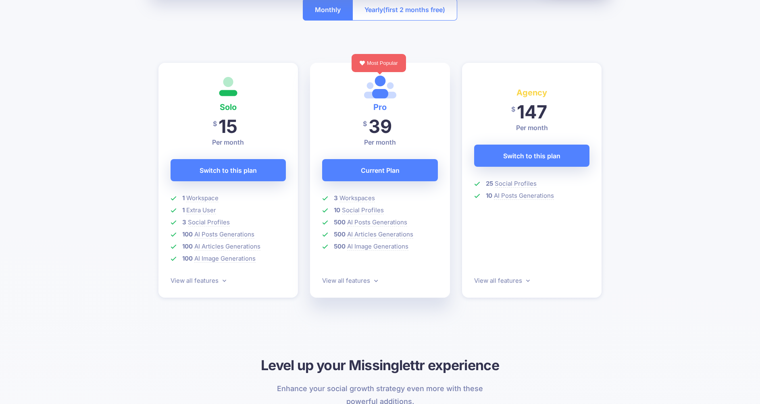
click at [387, 7] on span "(first 2 months free)" at bounding box center [414, 9] width 62 height 13
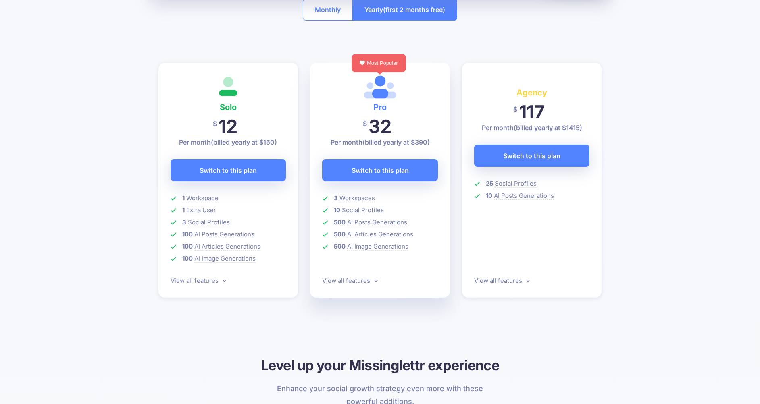
click at [325, 17] on button "Monthly" at bounding box center [328, 9] width 50 height 22
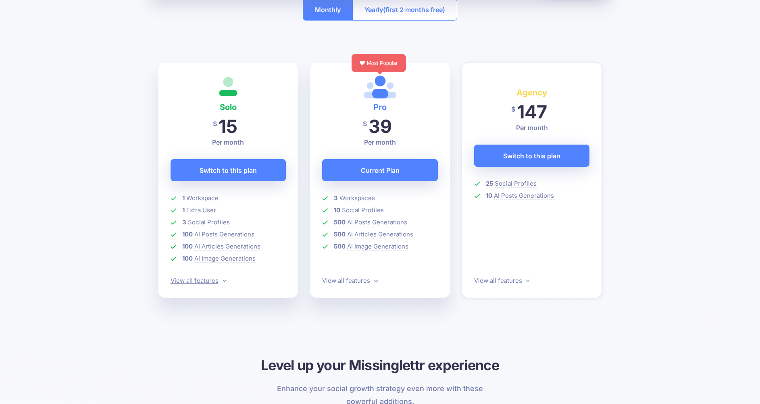
click at [205, 284] on link "View all features" at bounding box center [199, 281] width 56 height 8
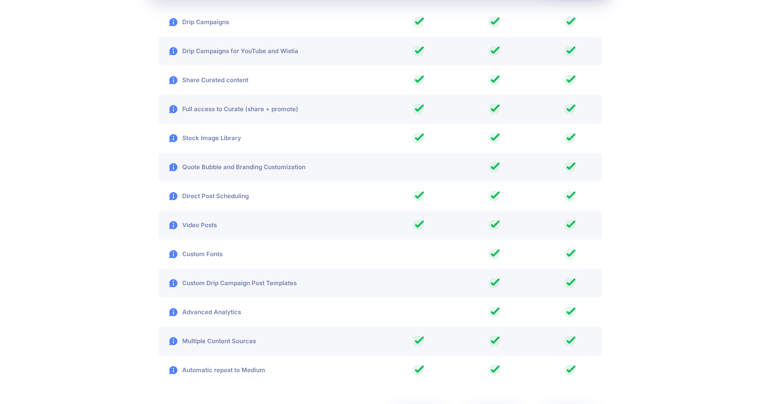
scroll to position [1244, 0]
